Goal: Check status

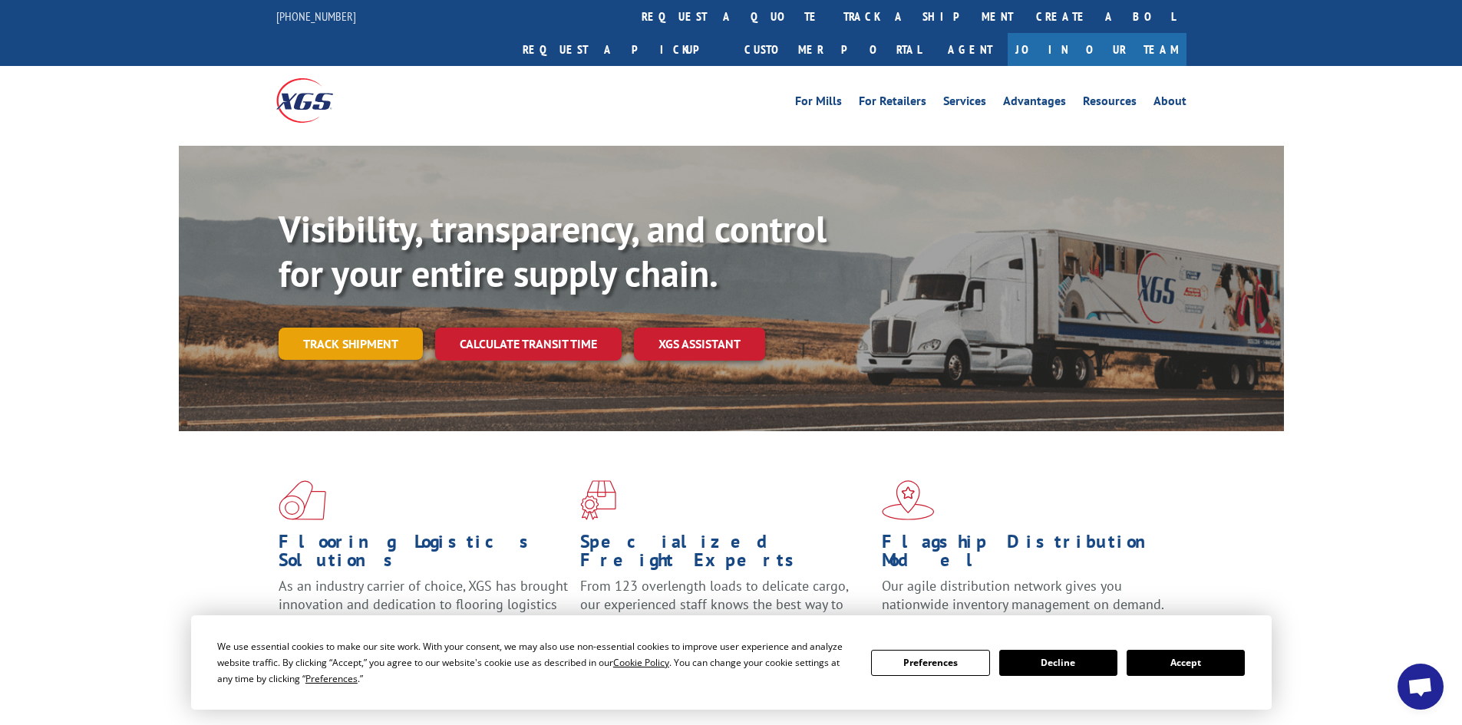
click at [327, 328] on link "Track shipment" at bounding box center [351, 344] width 144 height 32
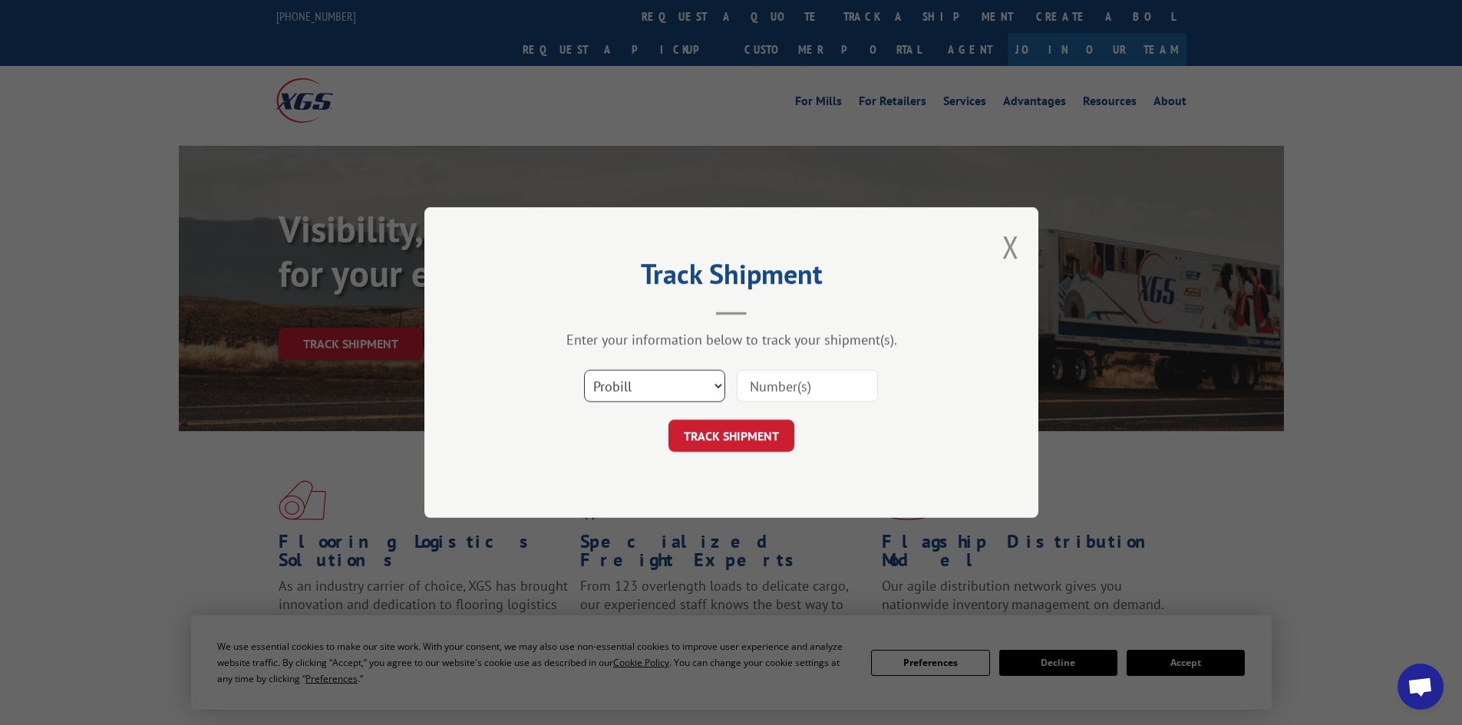
click at [608, 380] on select "Select category... Probill BOL PO" at bounding box center [654, 386] width 141 height 32
click at [584, 370] on select "Select category... Probill BOL PO" at bounding box center [654, 386] width 141 height 32
click at [640, 382] on select "Select category... Probill BOL PO" at bounding box center [654, 386] width 141 height 32
select select "bol"
click at [584, 370] on select "Select category... Probill BOL PO" at bounding box center [654, 386] width 141 height 32
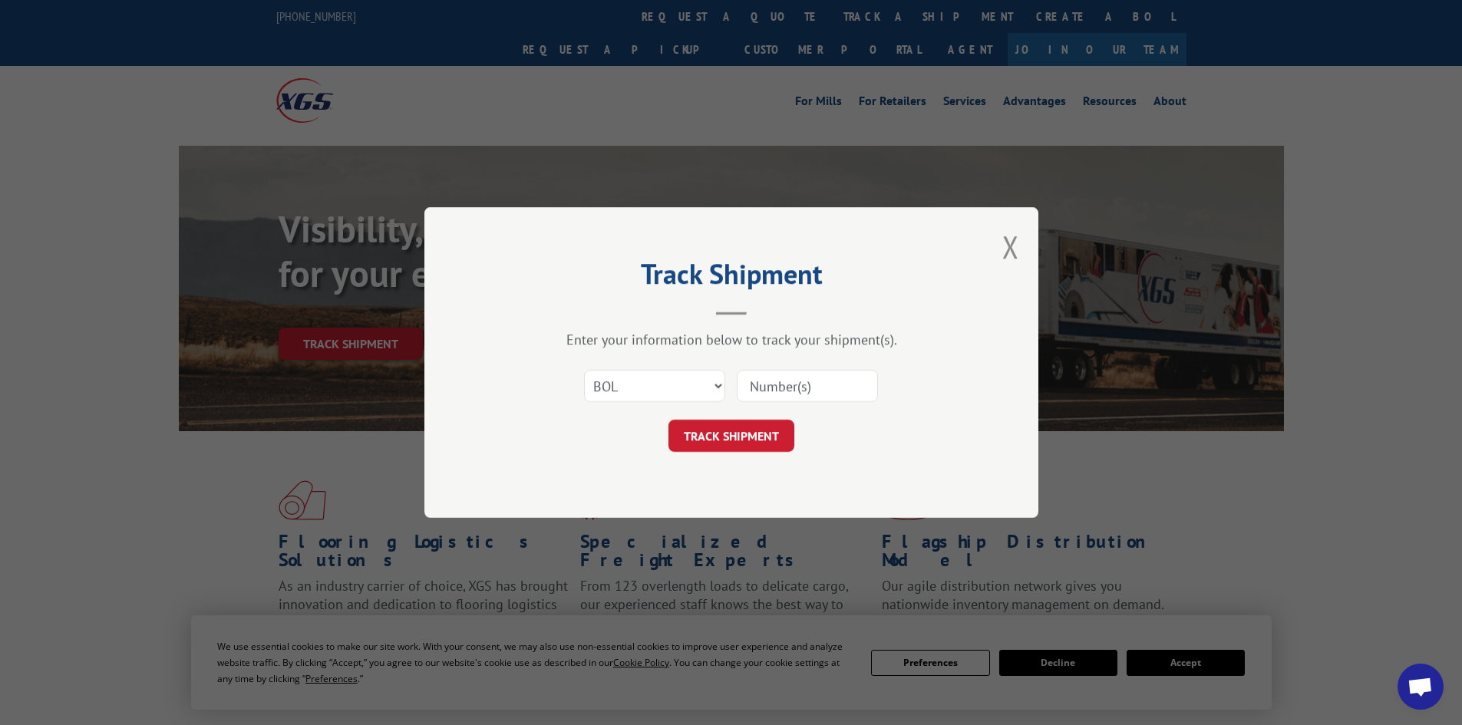
click at [782, 378] on input at bounding box center [807, 386] width 141 height 32
paste input "2852357"
type input "2852357"
click at [748, 438] on button "TRACK SHIPMENT" at bounding box center [731, 436] width 126 height 32
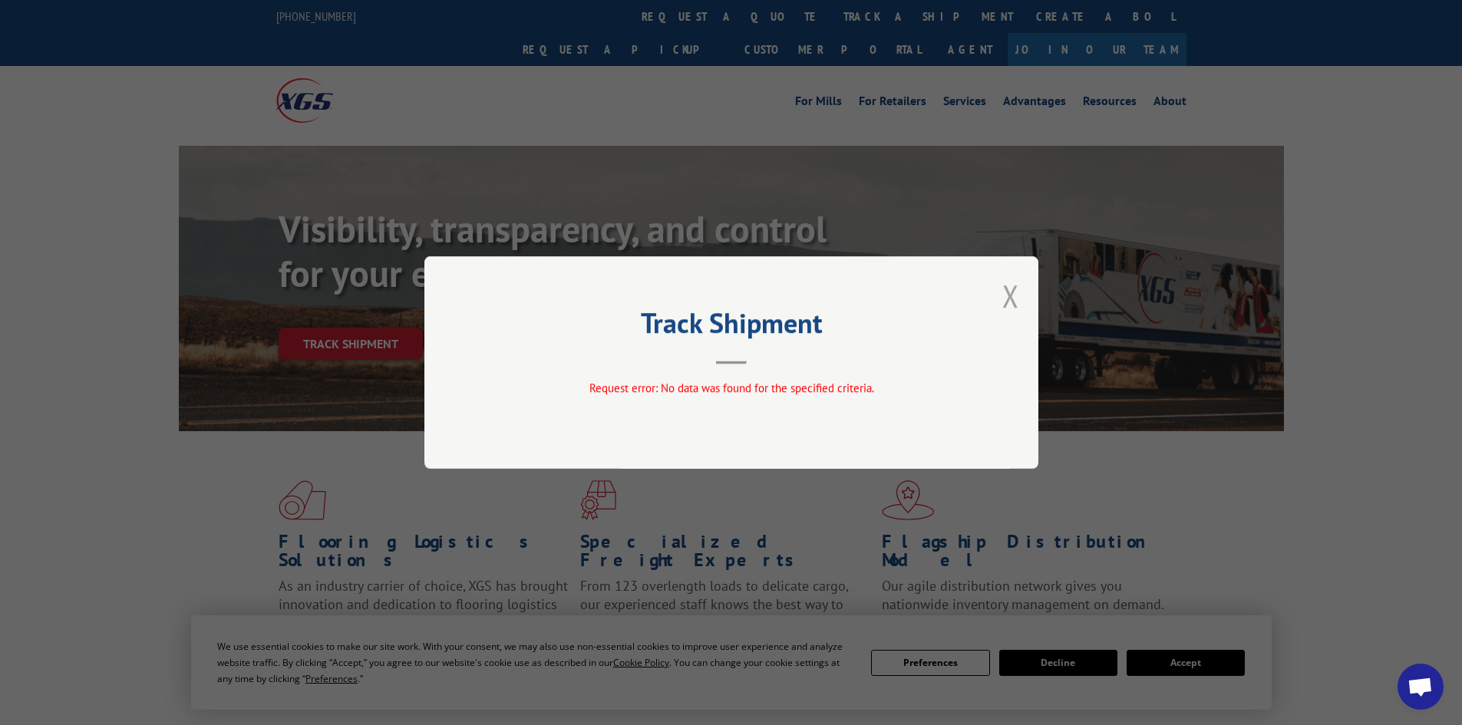
click at [1009, 292] on button "Close modal" at bounding box center [1010, 295] width 17 height 41
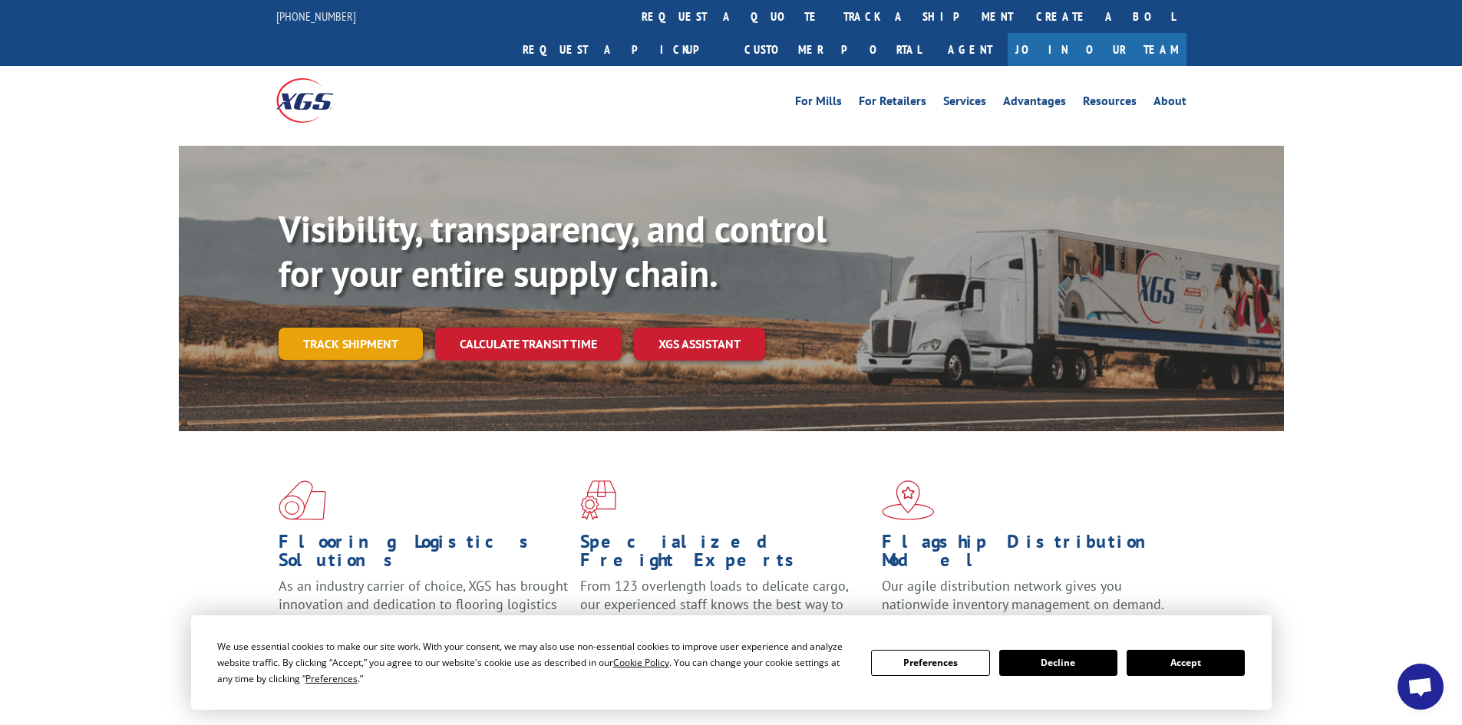
click at [365, 328] on link "Track shipment" at bounding box center [351, 344] width 144 height 32
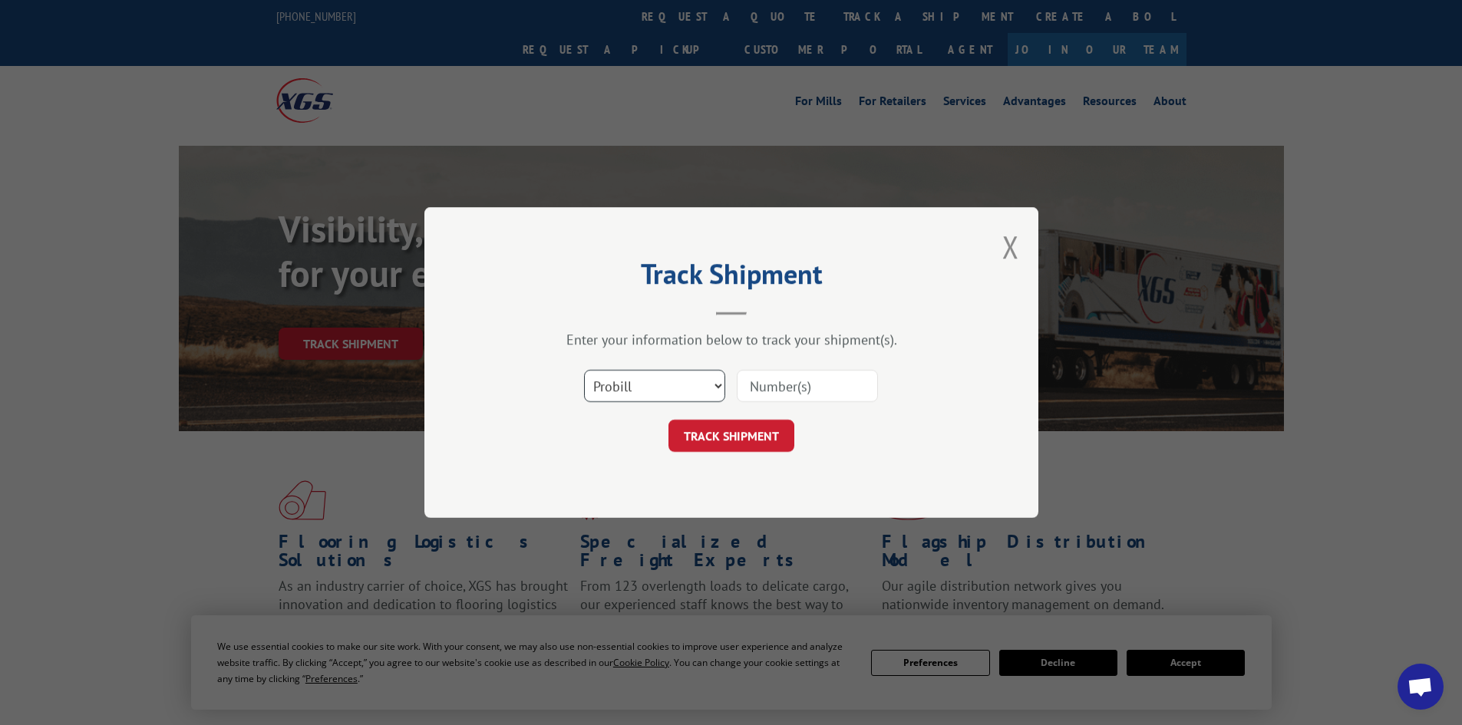
click at [634, 385] on select "Select category... Probill BOL PO" at bounding box center [654, 386] width 141 height 32
click at [584, 370] on select "Select category... Probill BOL PO" at bounding box center [654, 386] width 141 height 32
click at [638, 391] on select "Select category... Probill BOL PO" at bounding box center [654, 386] width 141 height 32
select select "po"
click at [584, 370] on select "Select category... Probill BOL PO" at bounding box center [654, 386] width 141 height 32
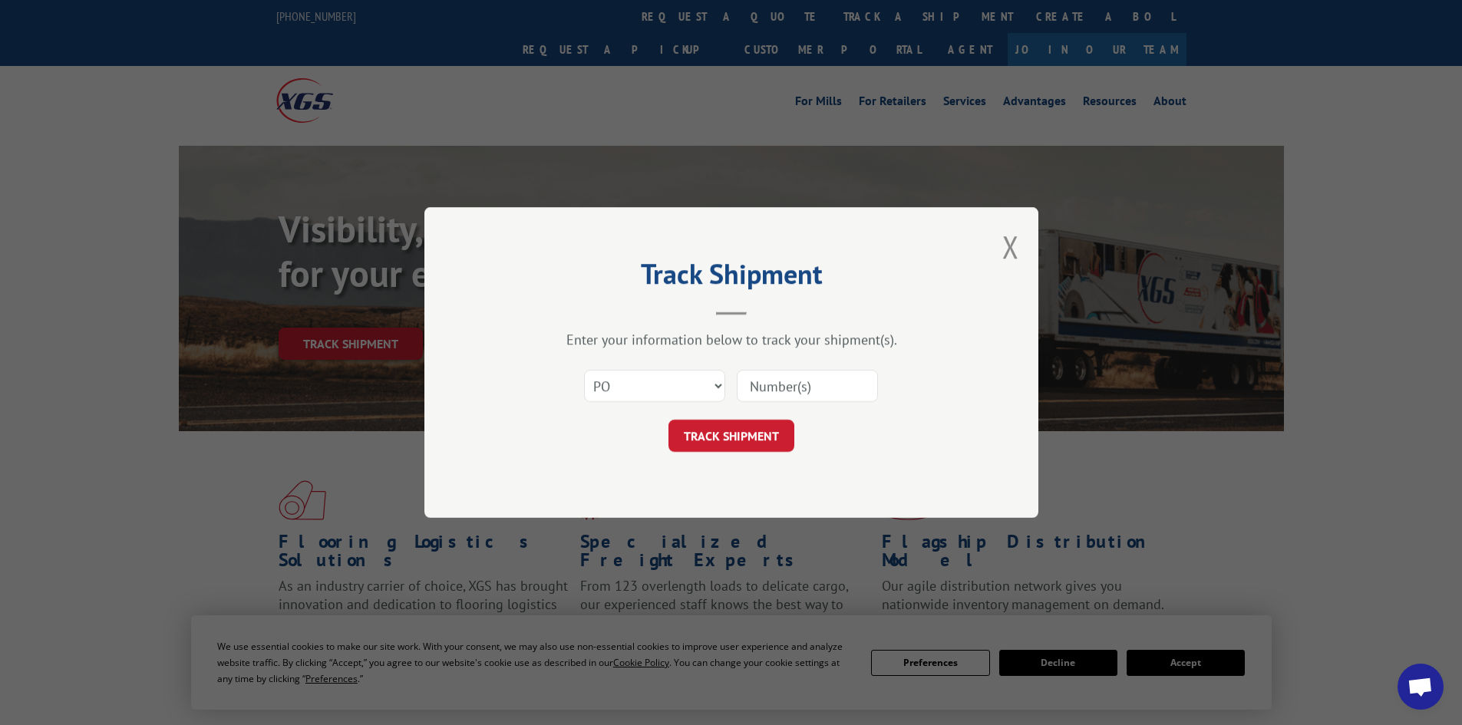
click at [769, 398] on input at bounding box center [807, 386] width 141 height 32
type input "256229"
click at [754, 432] on button "TRACK SHIPMENT" at bounding box center [731, 436] width 126 height 32
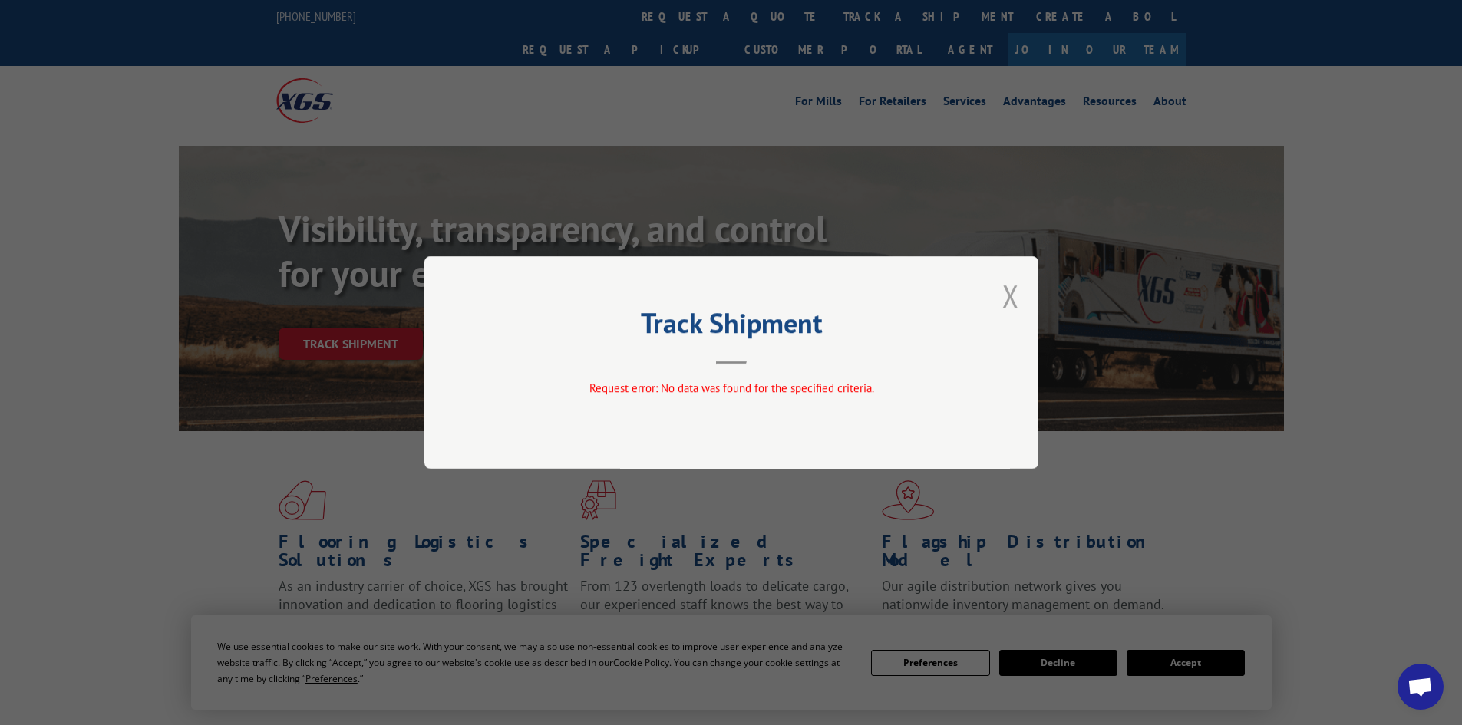
click at [1014, 295] on button "Close modal" at bounding box center [1010, 295] width 17 height 41
